Goal: Transaction & Acquisition: Register for event/course

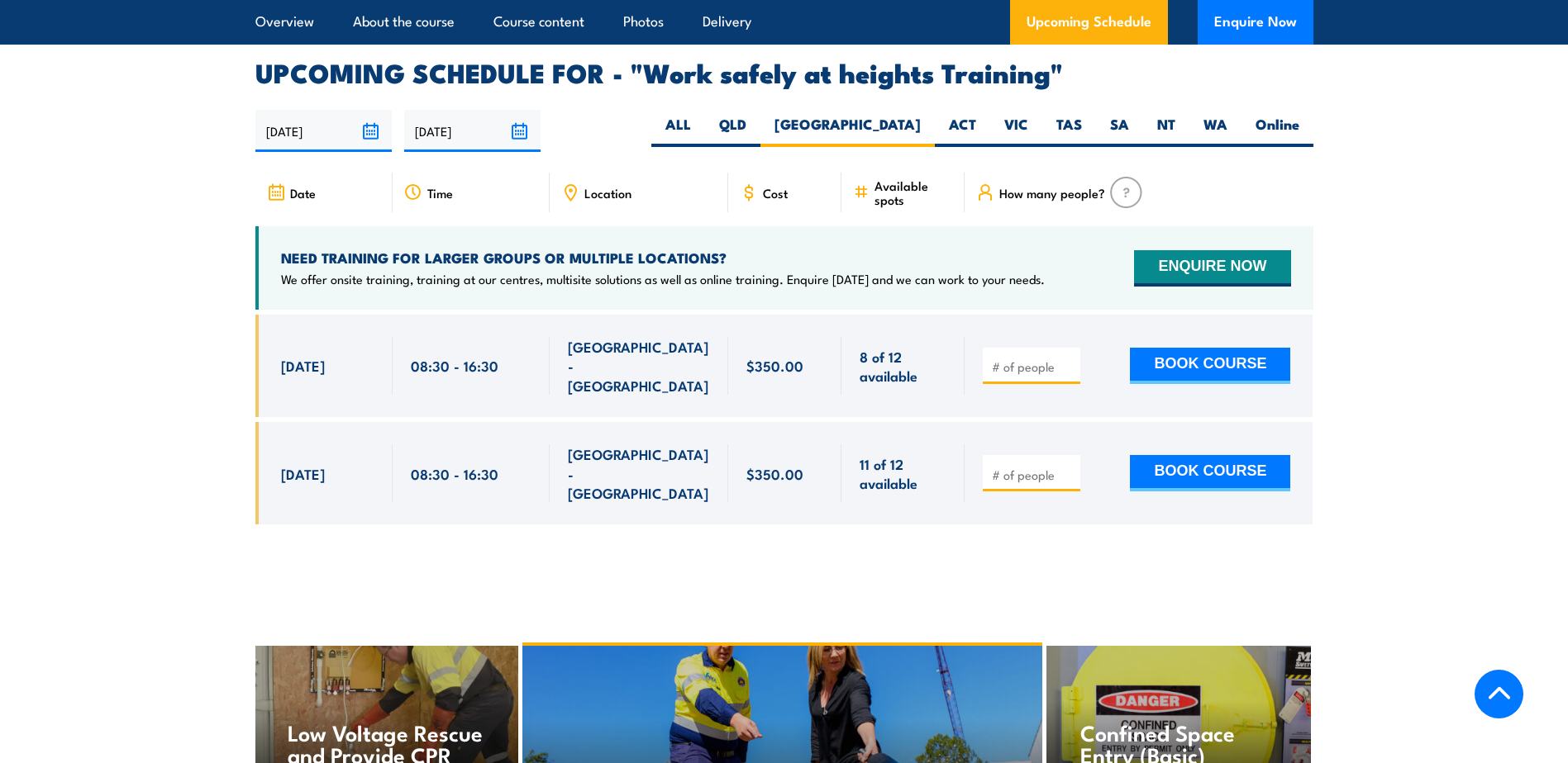
click at [435, 356] on span "08:30 - 16:30" at bounding box center [455, 365] width 88 height 19
click at [875, 347] on span "8 of 12 available" at bounding box center [902, 366] width 87 height 39
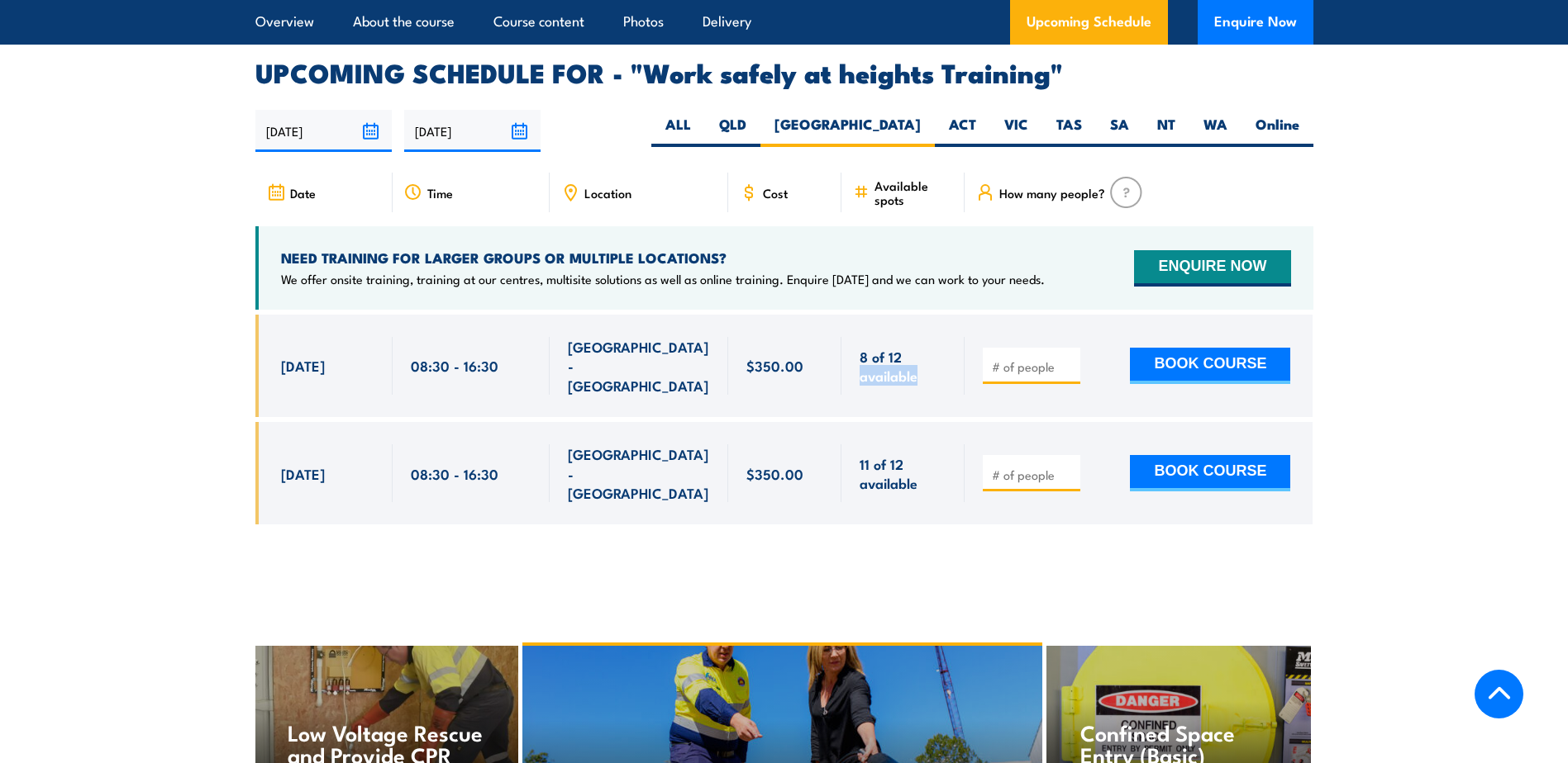
click at [875, 347] on span "8 of 12 available" at bounding box center [902, 366] width 87 height 39
click at [368, 355] on div "[DATE] 08:30 - 08:30" at bounding box center [323, 366] width 137 height 103
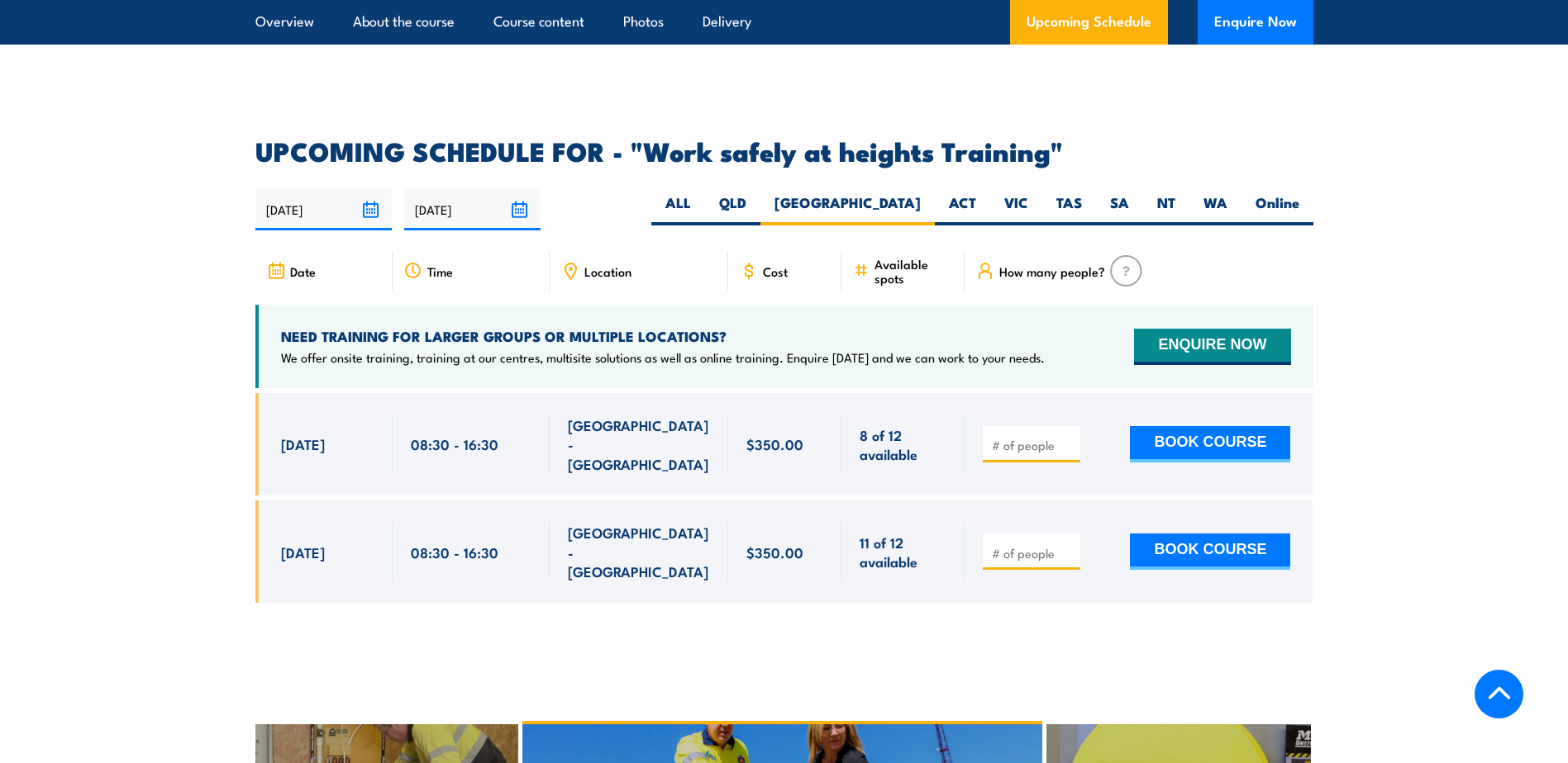
scroll to position [2511, 0]
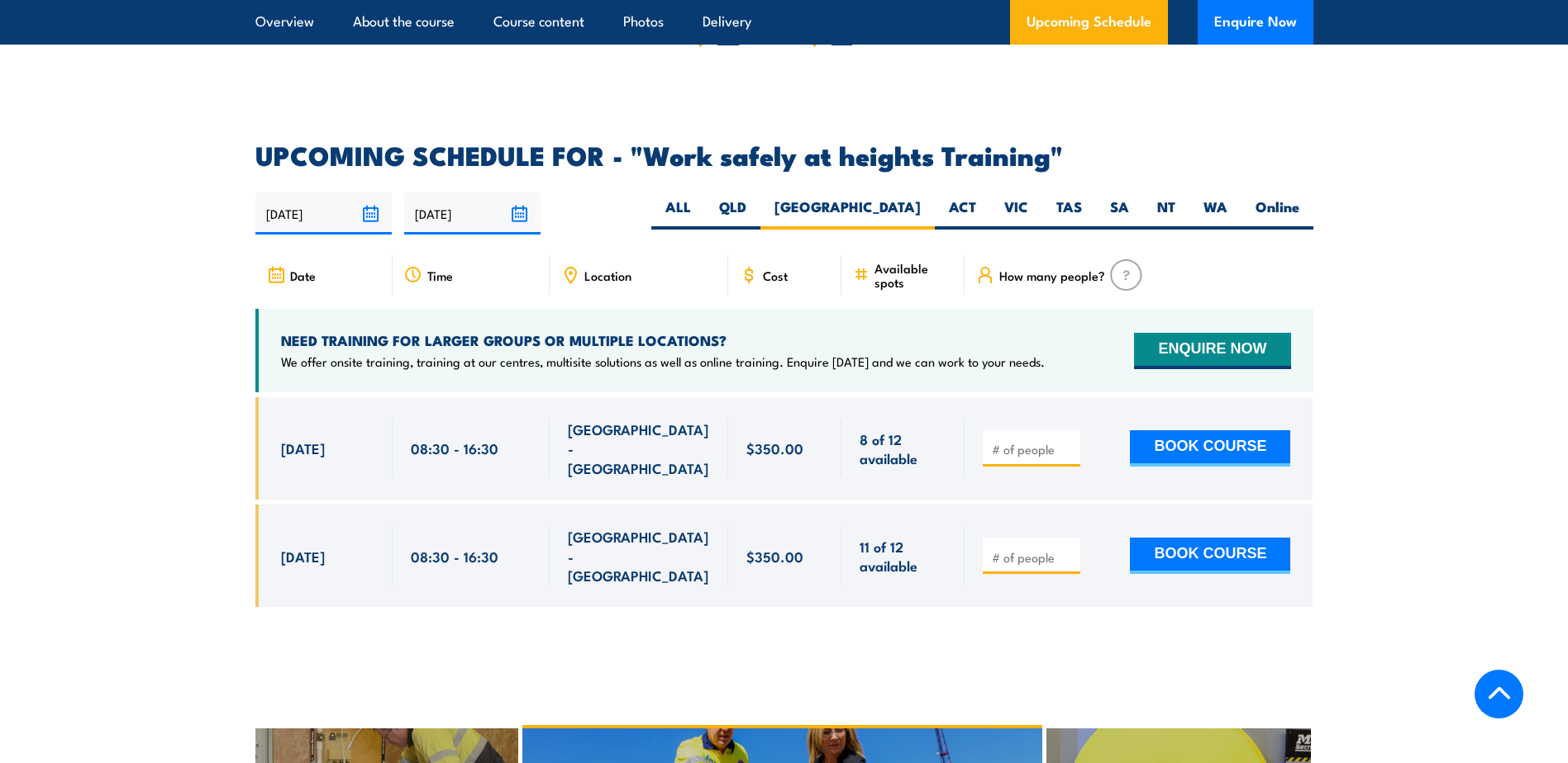
click at [1024, 441] on input "number" at bounding box center [1032, 449] width 83 height 16
click at [804, 420] on div "$350.00" at bounding box center [785, 448] width 78 height 58
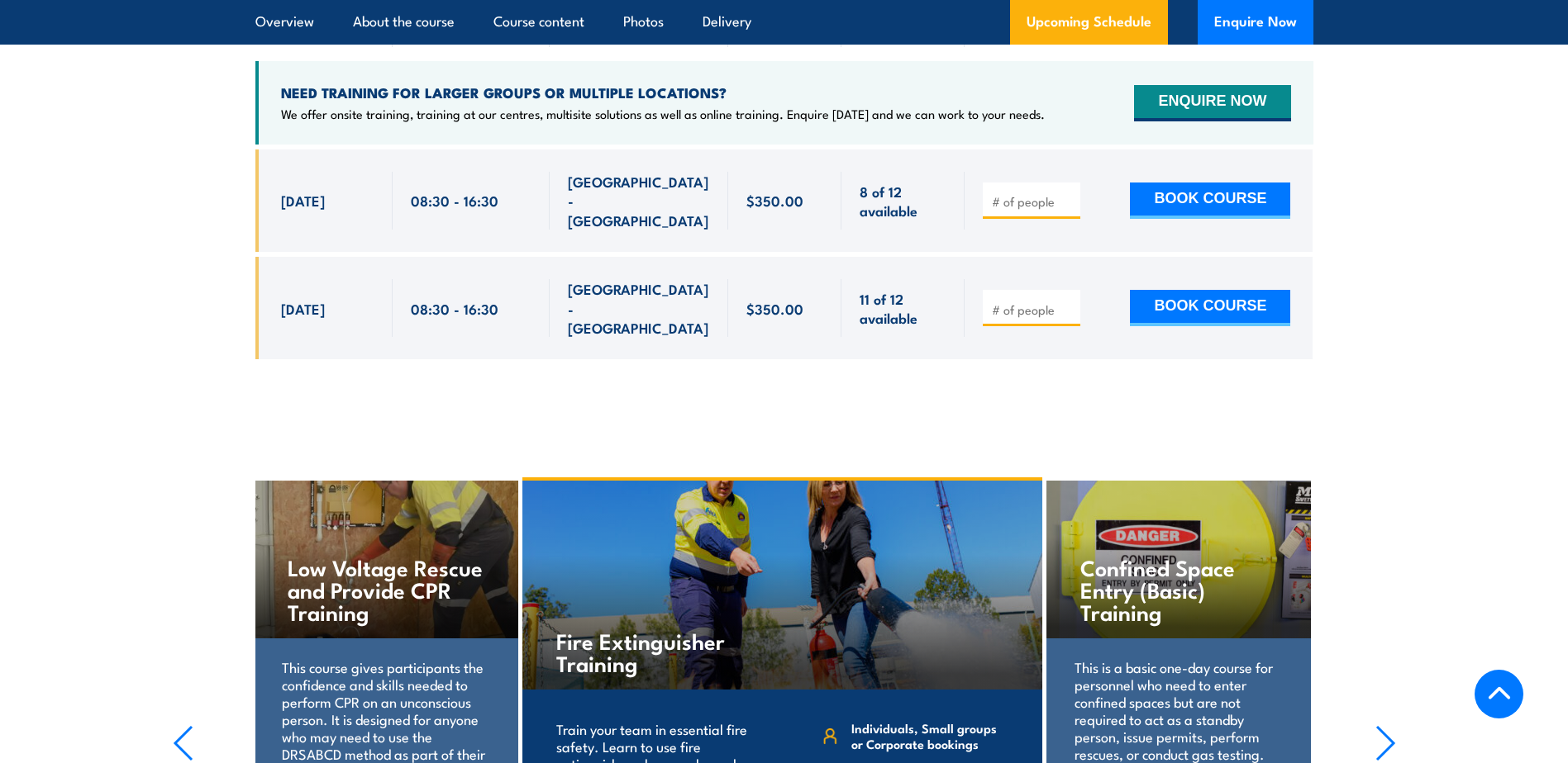
scroll to position [2428, 0]
